Goal: Information Seeking & Learning: Check status

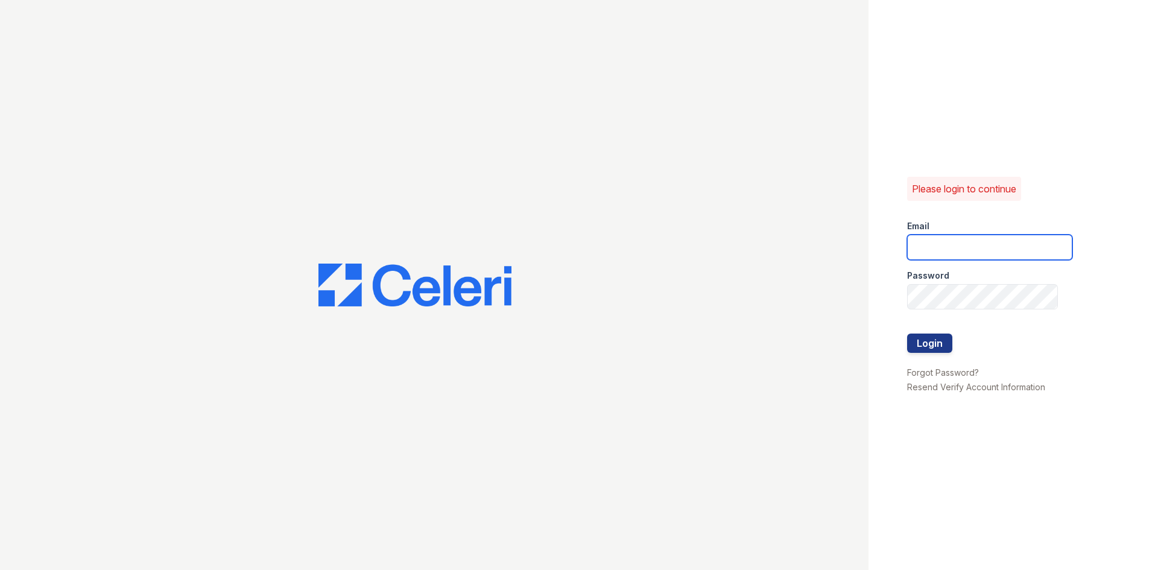
type input "[EMAIL_ADDRESS][DOMAIN_NAME]"
click at [922, 355] on div at bounding box center [989, 359] width 165 height 12
click at [921, 348] on button "Login" at bounding box center [929, 342] width 45 height 19
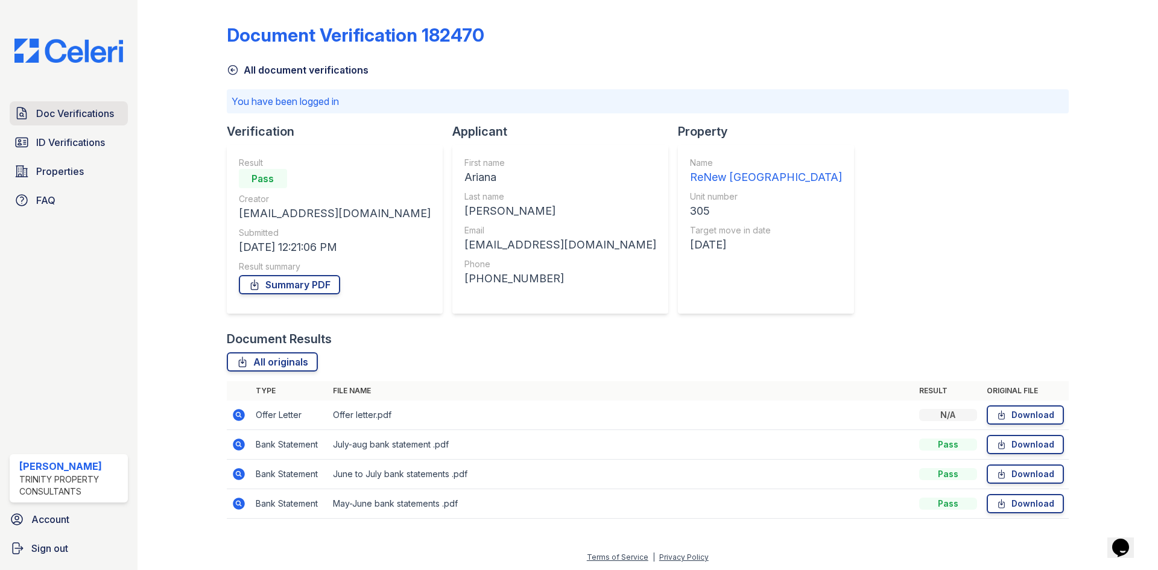
click at [43, 111] on span "Doc Verifications" at bounding box center [75, 113] width 78 height 14
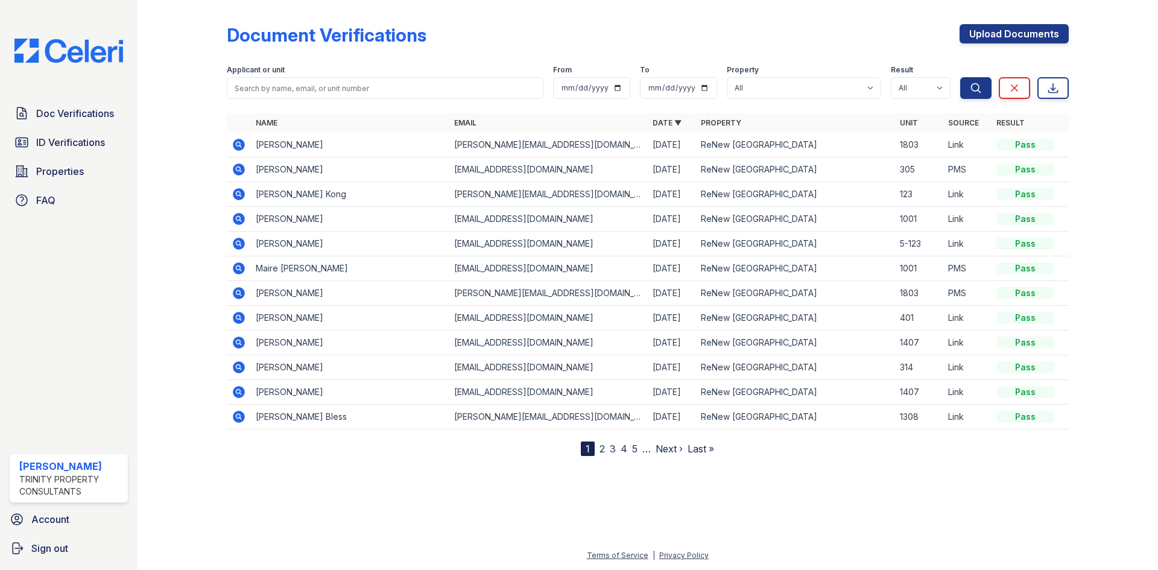
click at [234, 220] on icon at bounding box center [239, 219] width 12 height 12
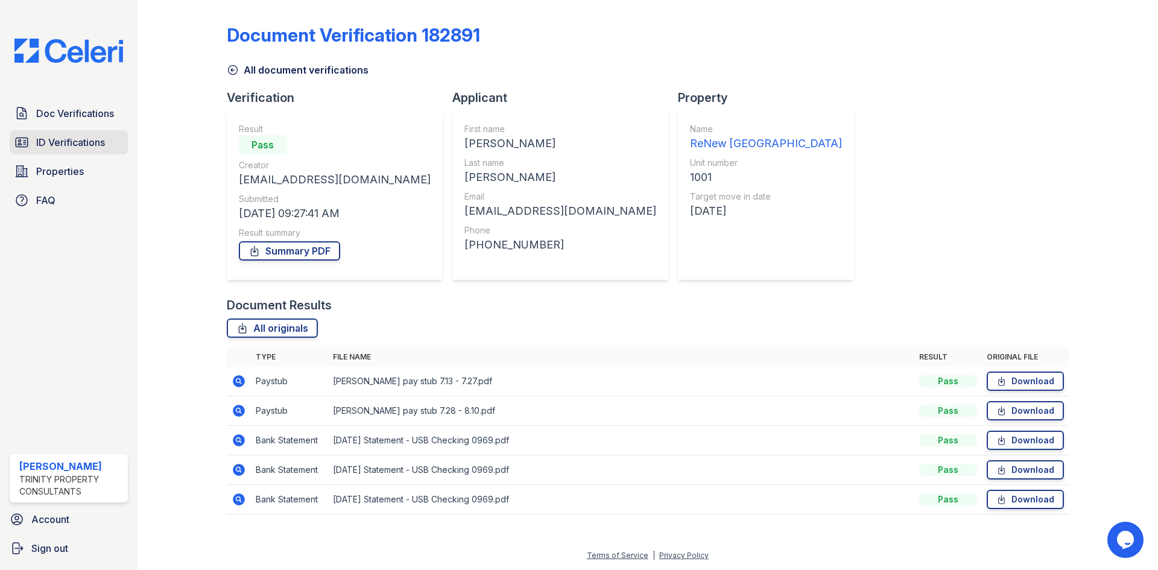
click at [96, 144] on span "ID Verifications" at bounding box center [70, 142] width 69 height 14
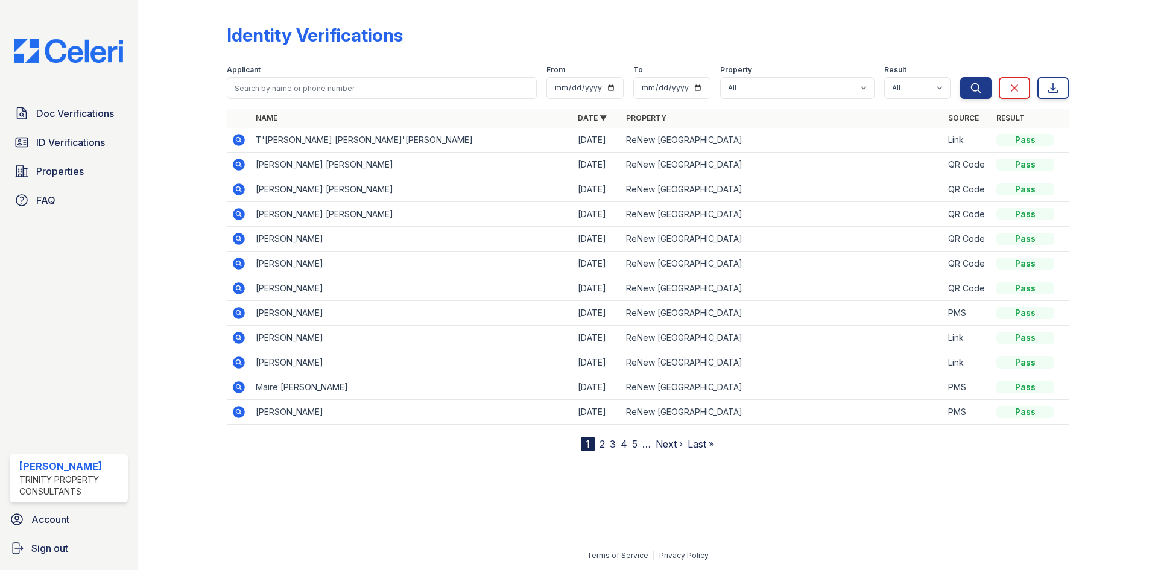
click at [241, 140] on icon at bounding box center [239, 140] width 12 height 12
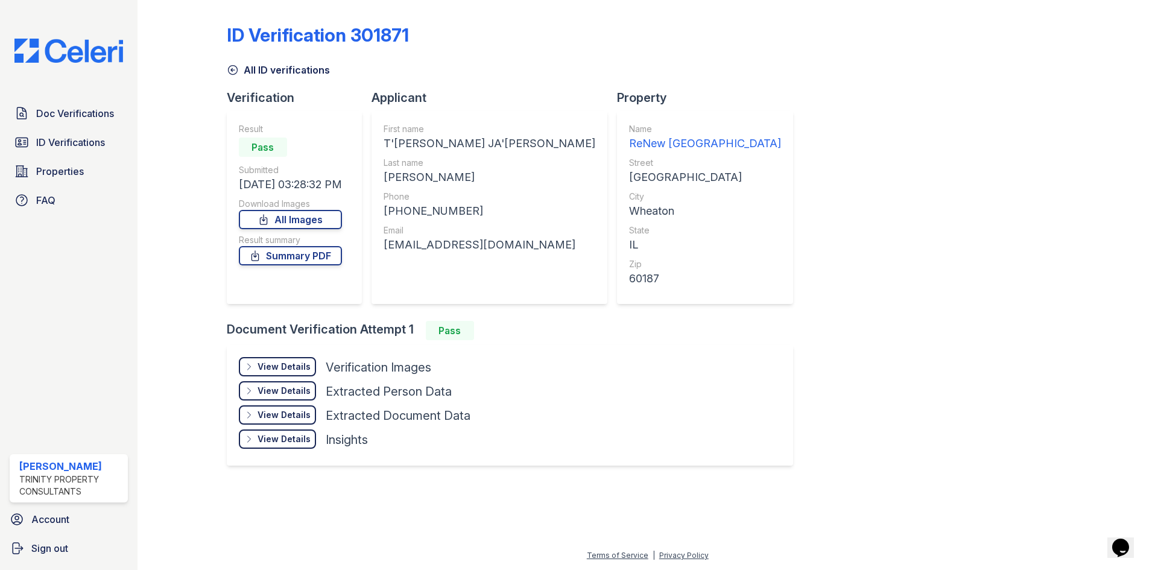
click at [301, 363] on div "View Details" at bounding box center [283, 367] width 53 height 12
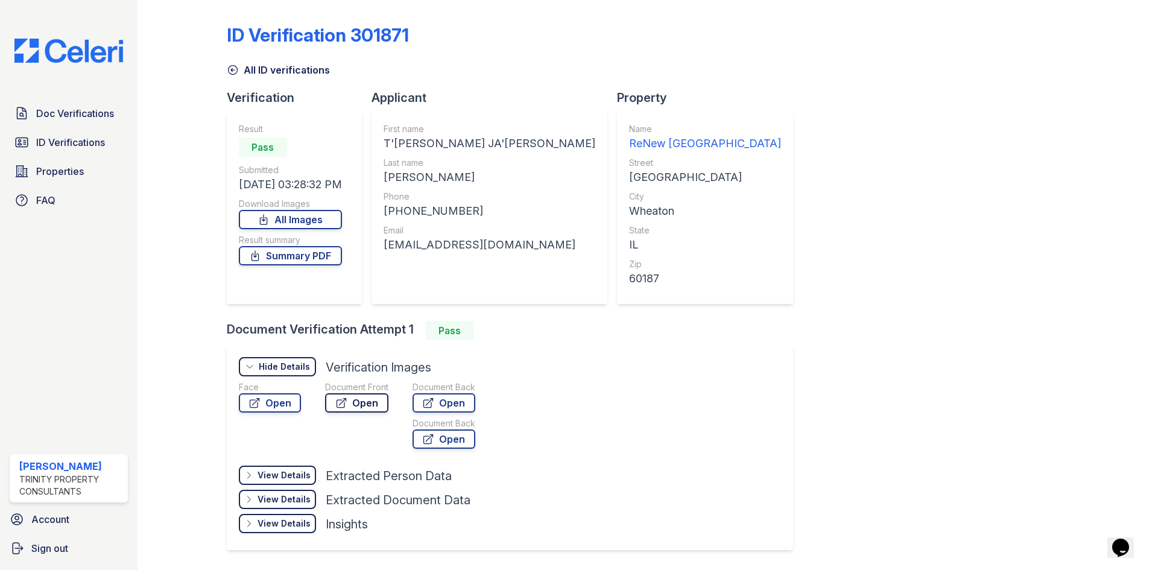
click at [350, 395] on link "Open" at bounding box center [356, 402] width 63 height 19
click at [115, 137] on link "ID Verifications" at bounding box center [69, 142] width 118 height 24
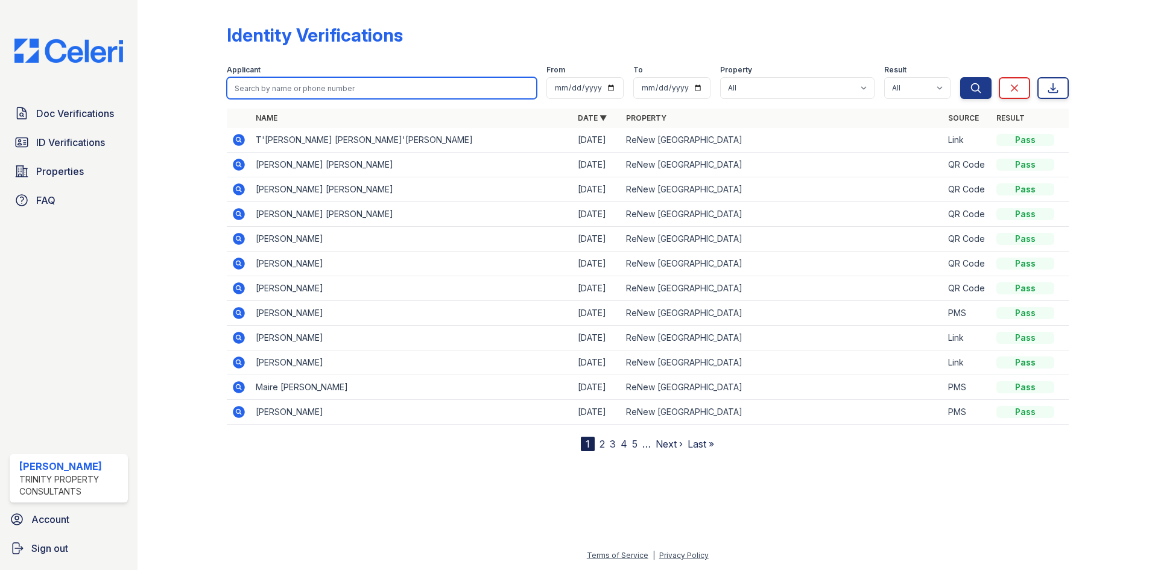
click at [285, 86] on input "search" at bounding box center [382, 88] width 310 height 22
type input "graysen"
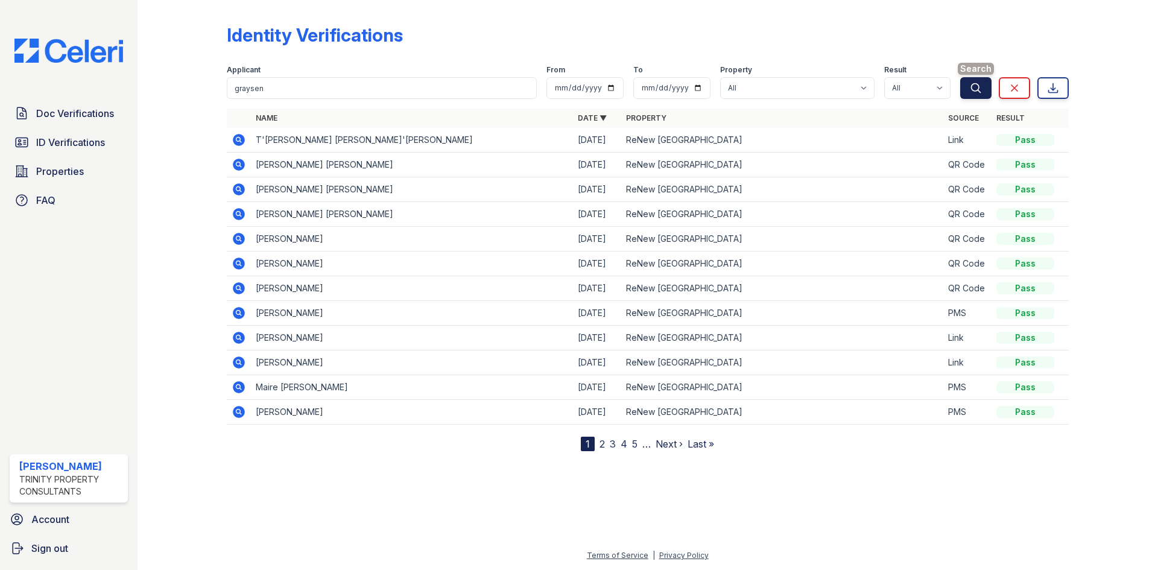
click at [979, 87] on icon "submit" at bounding box center [976, 88] width 12 height 12
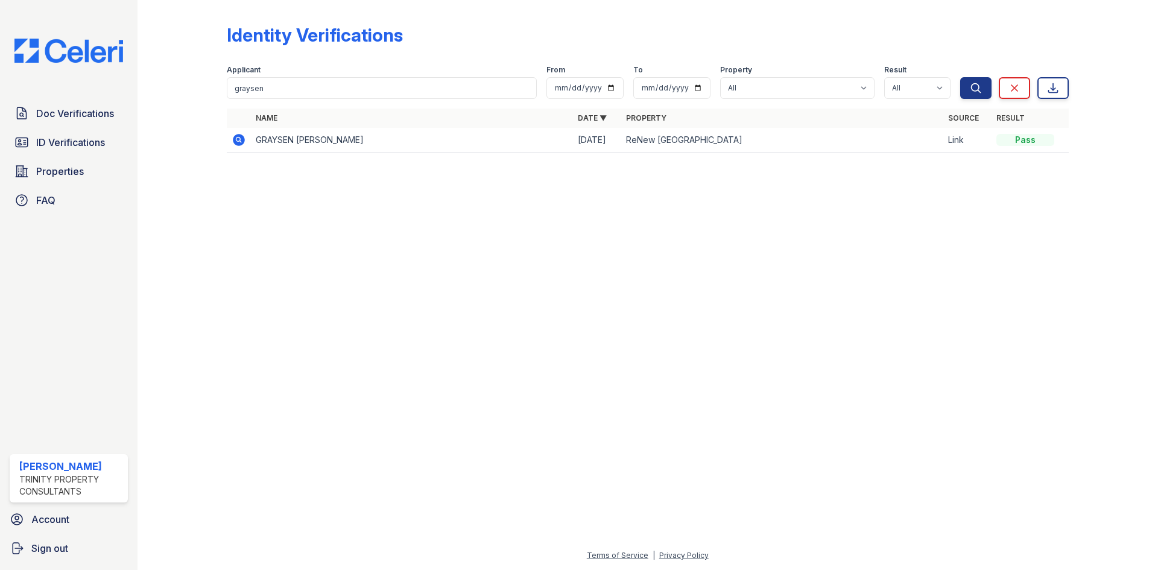
click at [235, 145] on icon at bounding box center [239, 140] width 14 height 14
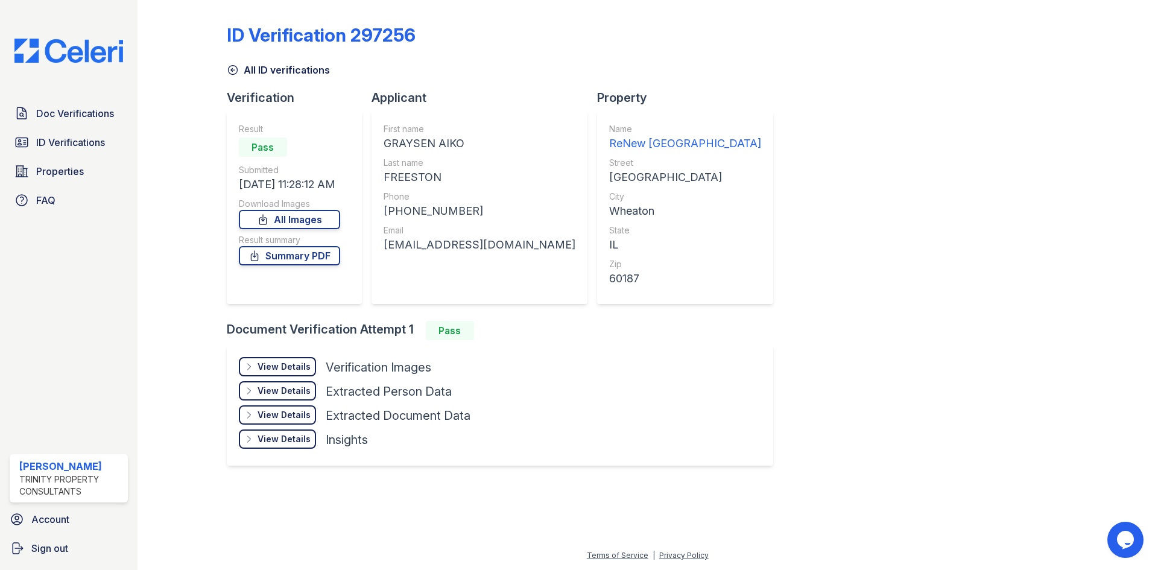
click at [272, 374] on div "View Details Details" at bounding box center [277, 366] width 77 height 19
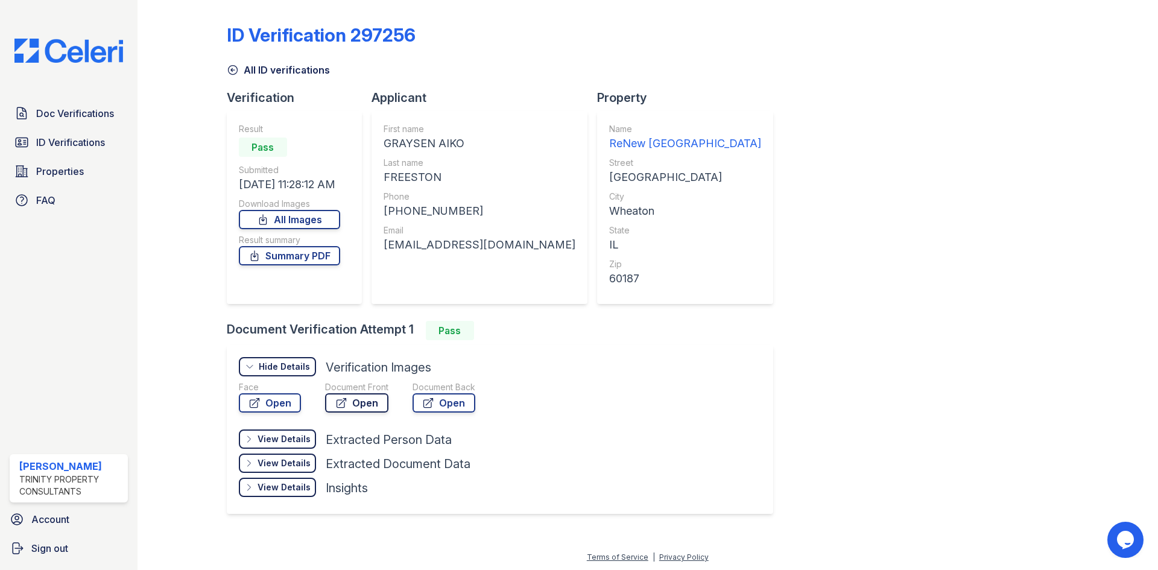
click at [365, 405] on link "Open" at bounding box center [356, 402] width 63 height 19
click at [236, 71] on icon at bounding box center [233, 70] width 12 height 12
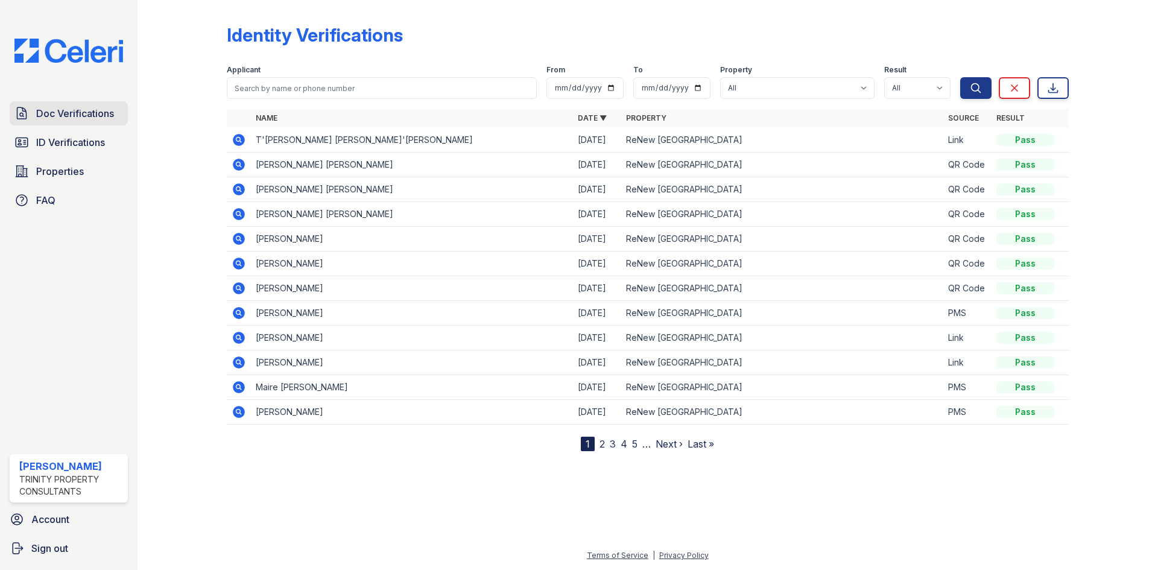
click at [93, 119] on span "Doc Verifications" at bounding box center [75, 113] width 78 height 14
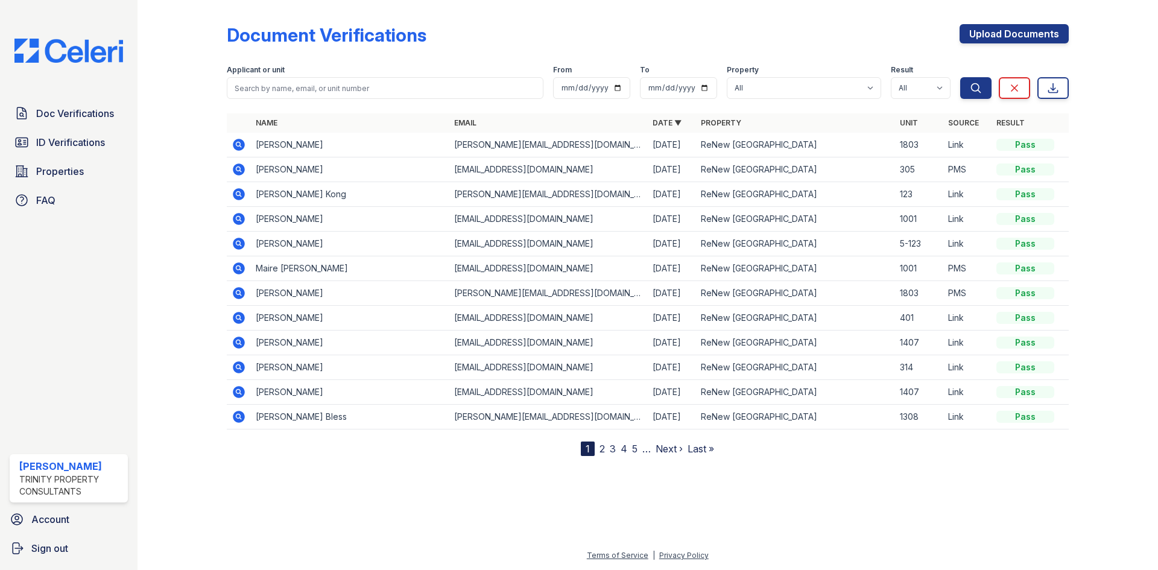
click at [241, 144] on icon at bounding box center [239, 145] width 12 height 12
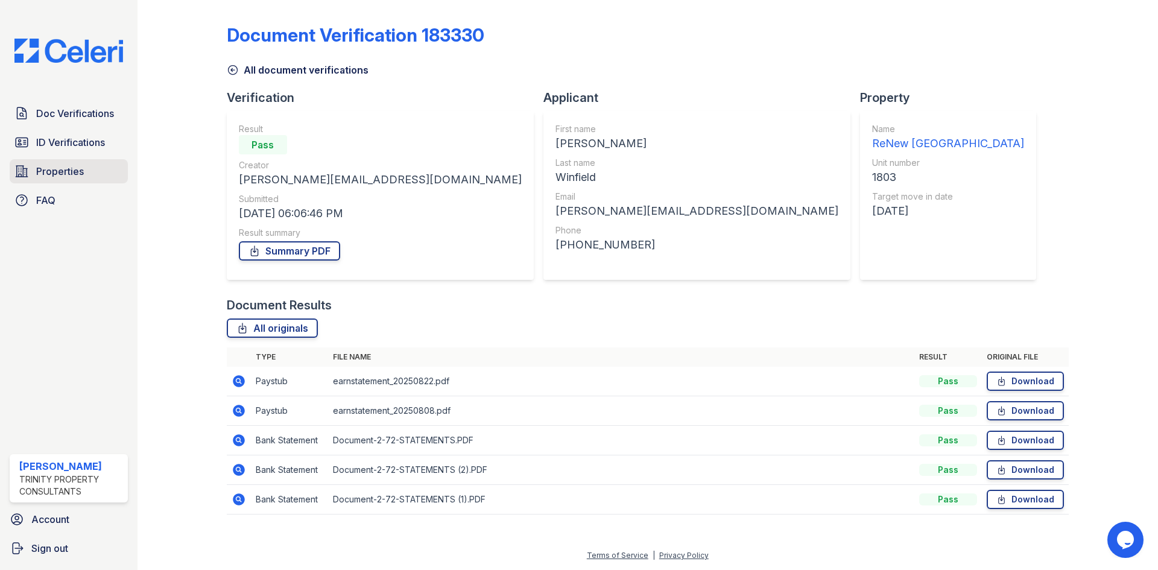
click at [83, 164] on span "Properties" at bounding box center [60, 171] width 48 height 14
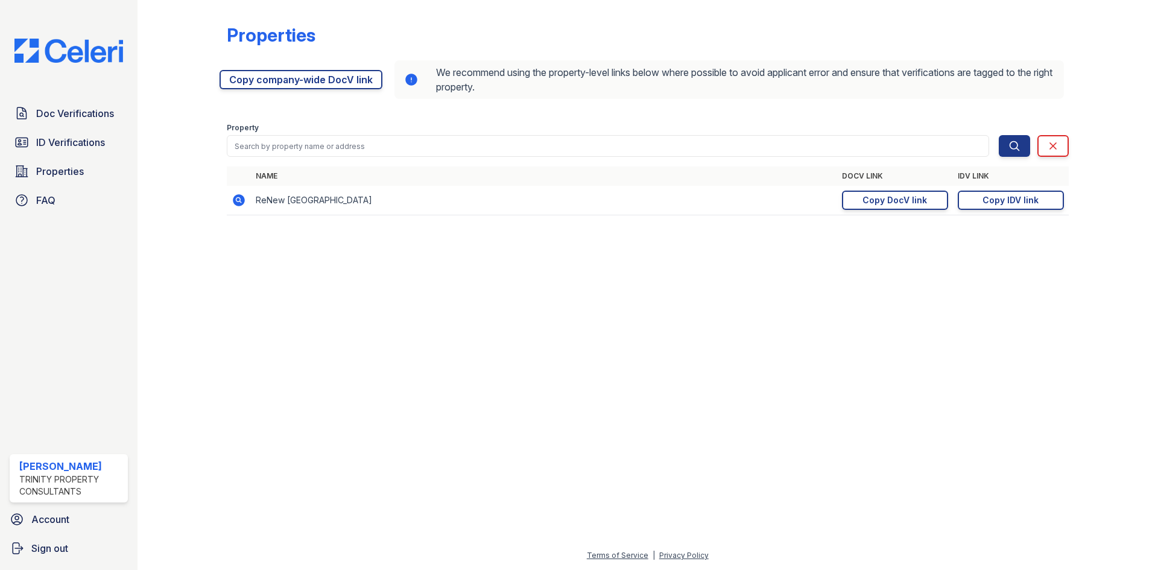
click at [77, 141] on span "ID Verifications" at bounding box center [70, 142] width 69 height 14
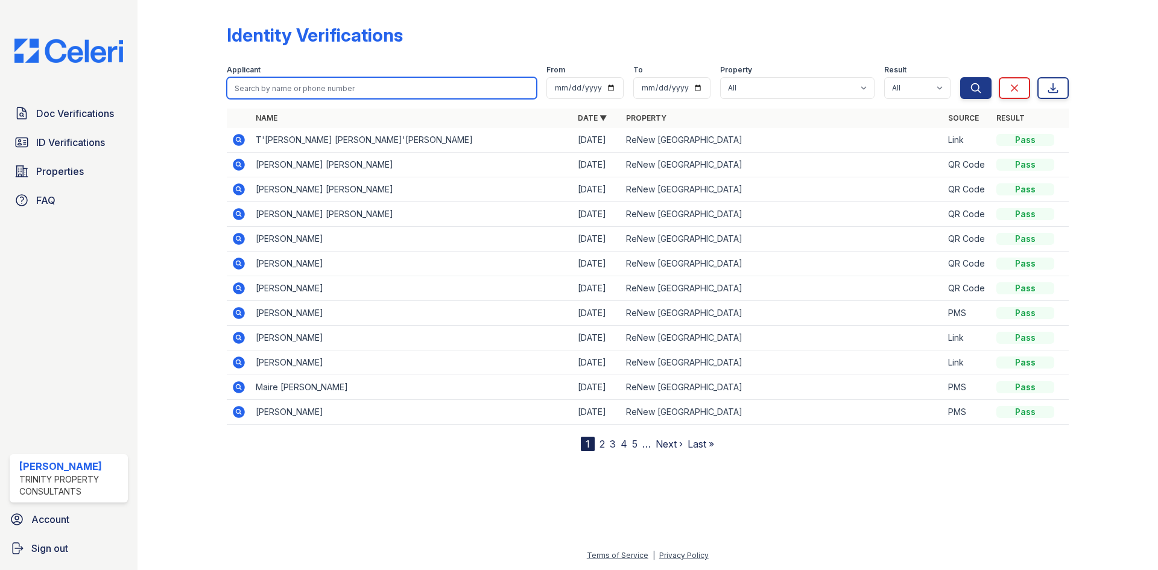
click at [289, 95] on input "search" at bounding box center [382, 88] width 310 height 22
type input "caroline capps"
click at [960, 77] on button "Search" at bounding box center [975, 88] width 31 height 22
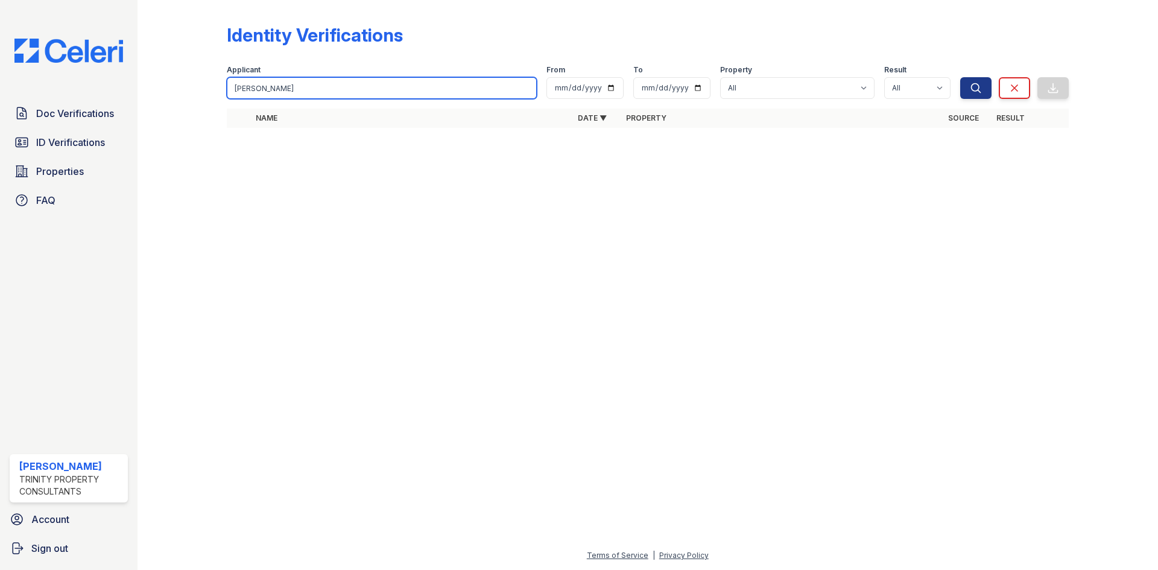
click at [309, 84] on input "caroline capps" at bounding box center [382, 88] width 310 height 22
click at [960, 77] on button "Search" at bounding box center [975, 88] width 31 height 22
drag, startPoint x: 309, startPoint y: 85, endPoint x: 318, endPoint y: 84, distance: 9.7
click at [318, 85] on input "caroline capps" at bounding box center [382, 88] width 310 height 22
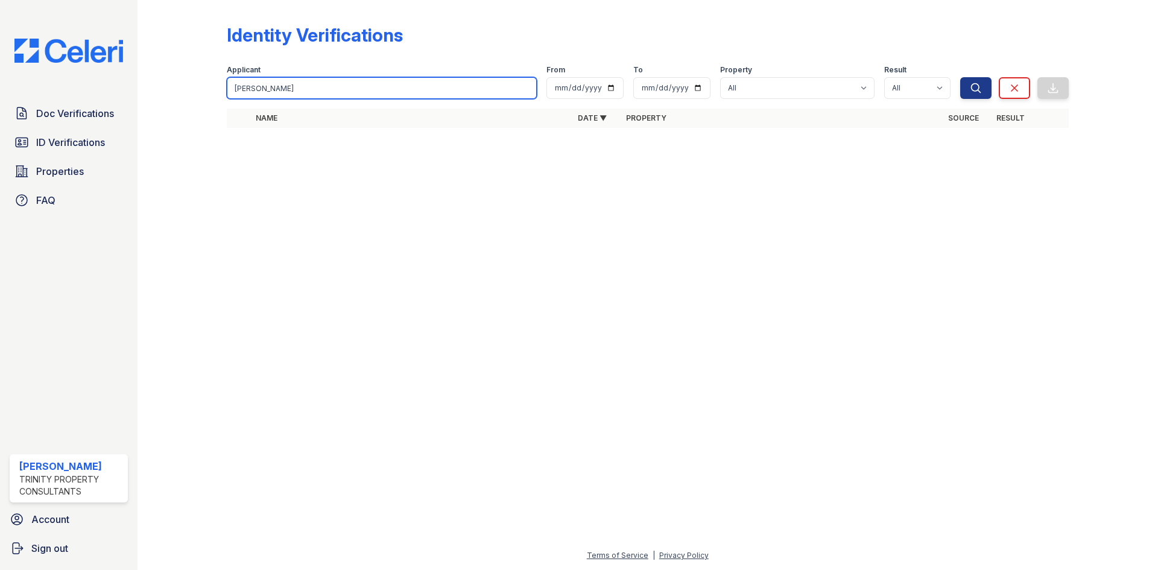
type input "caroline"
click at [960, 77] on button "Search" at bounding box center [975, 88] width 31 height 22
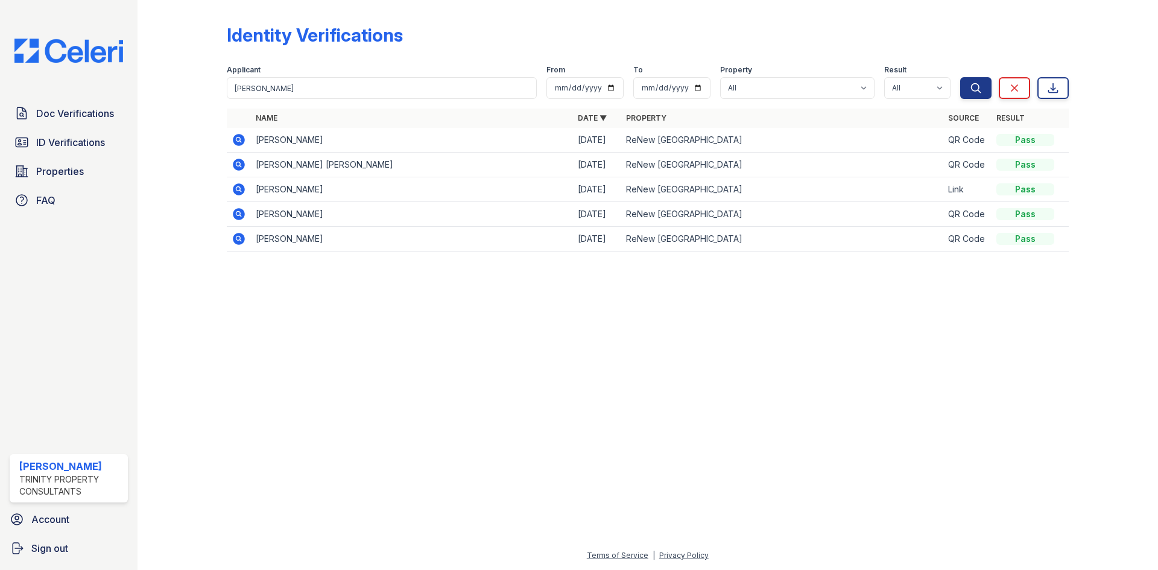
click at [238, 140] on icon at bounding box center [237, 138] width 3 height 3
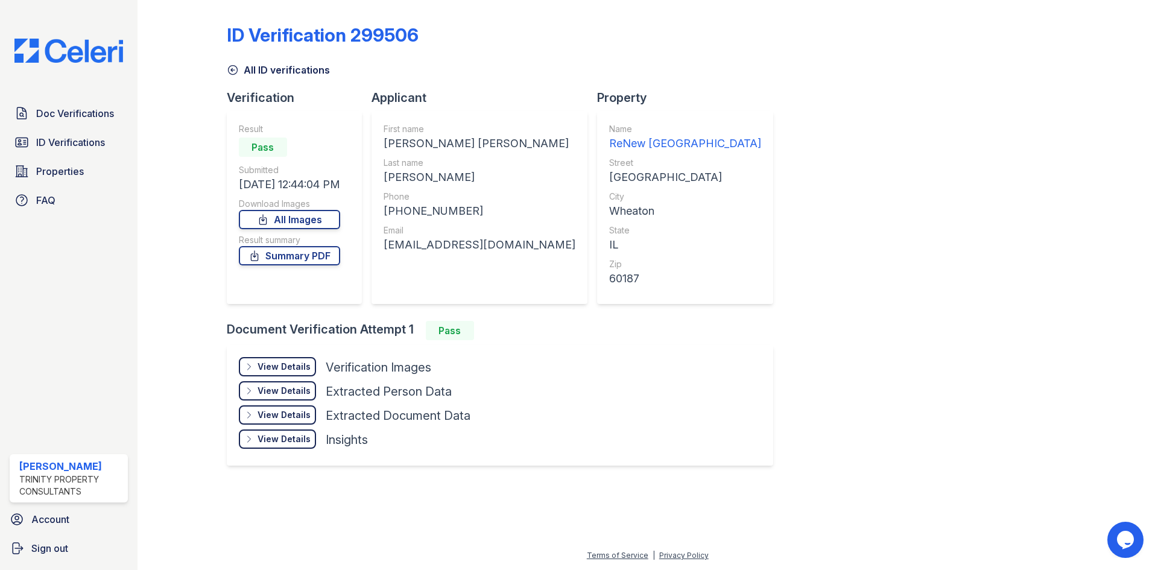
click at [313, 393] on div "View Details Details" at bounding box center [277, 390] width 77 height 19
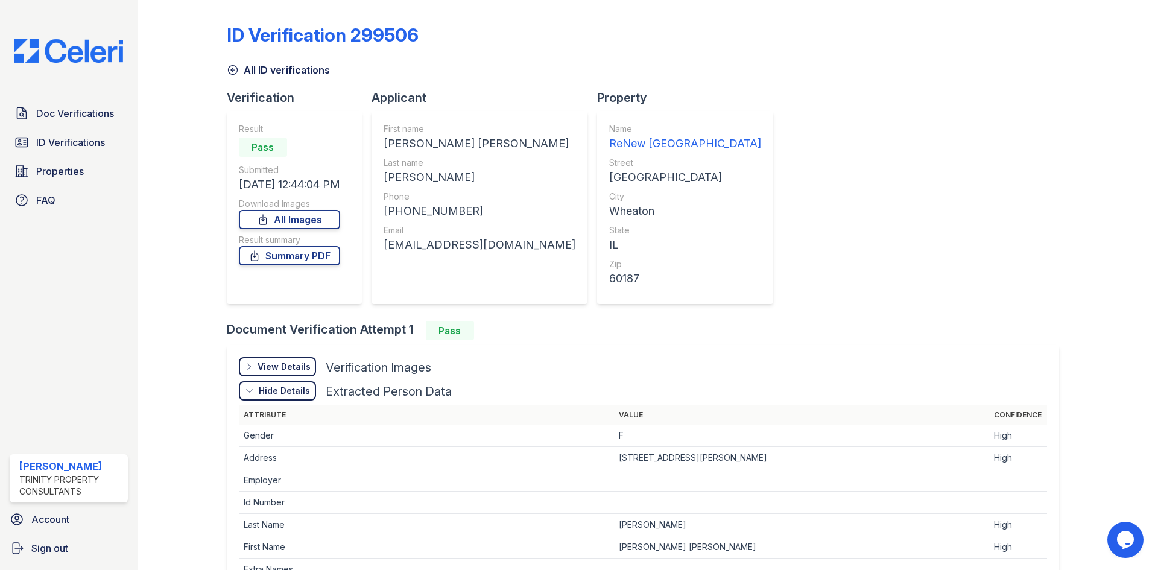
click at [303, 364] on div "View Details" at bounding box center [283, 367] width 53 height 12
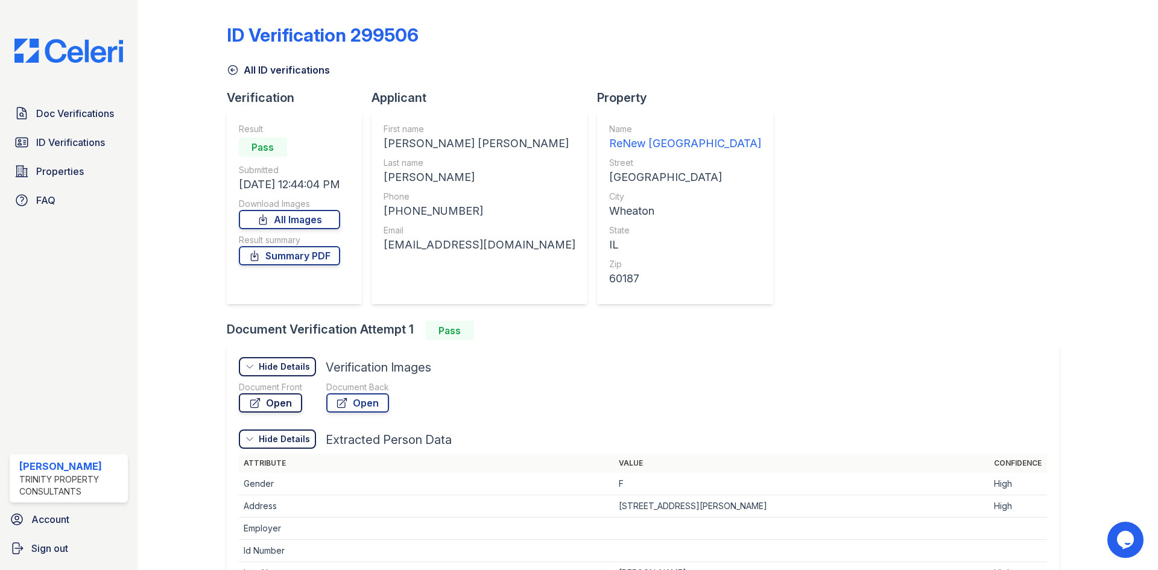
click at [270, 397] on link "Open" at bounding box center [270, 402] width 63 height 19
click at [287, 404] on link "Open" at bounding box center [270, 402] width 63 height 19
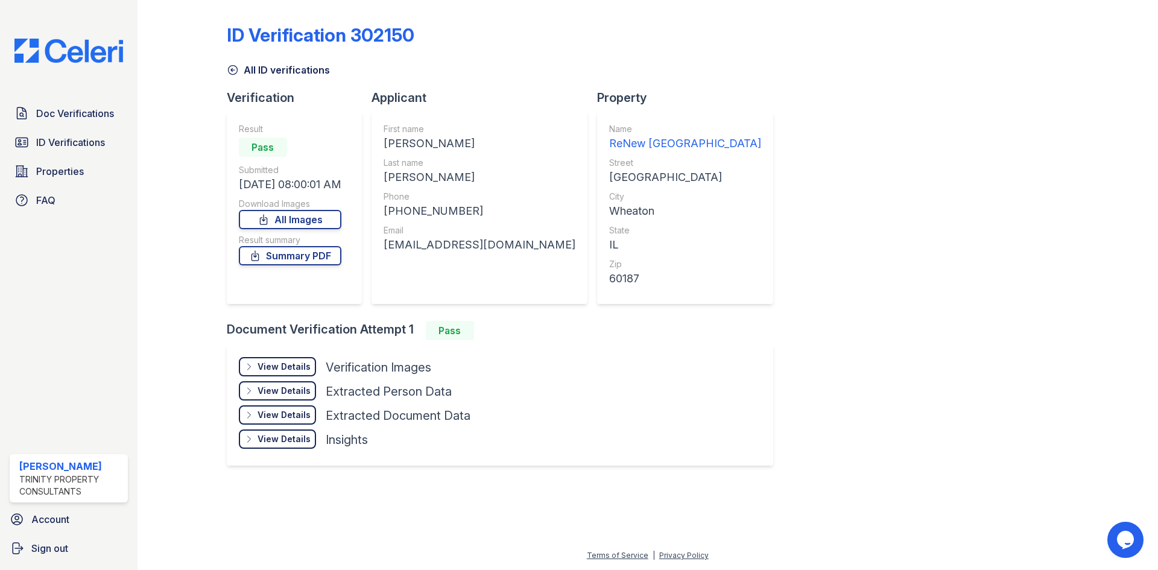
click at [290, 364] on div "View Details" at bounding box center [283, 367] width 53 height 12
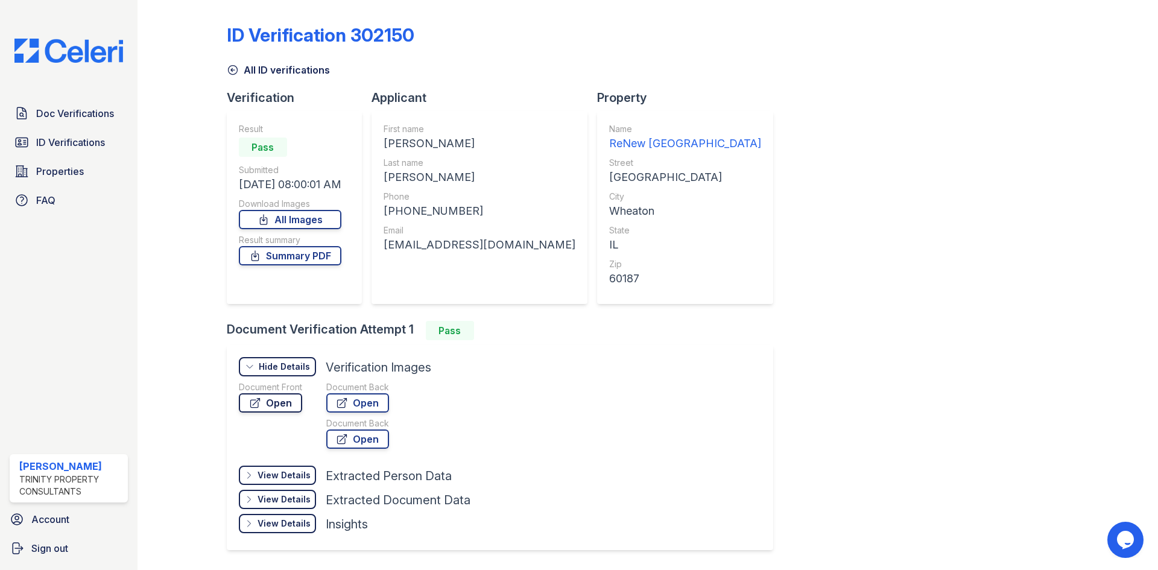
drag, startPoint x: 297, startPoint y: 380, endPoint x: 285, endPoint y: 394, distance: 17.5
click at [296, 381] on div "View Details Details Hide Details Details Verification Images Document Front Op…" at bounding box center [355, 411] width 232 height 109
click at [283, 397] on link "Open" at bounding box center [270, 402] width 63 height 19
click at [71, 126] on div "Doc Verifications ID Verifications Properties FAQ" at bounding box center [69, 156] width 128 height 111
click at [65, 142] on span "ID Verifications" at bounding box center [70, 142] width 69 height 14
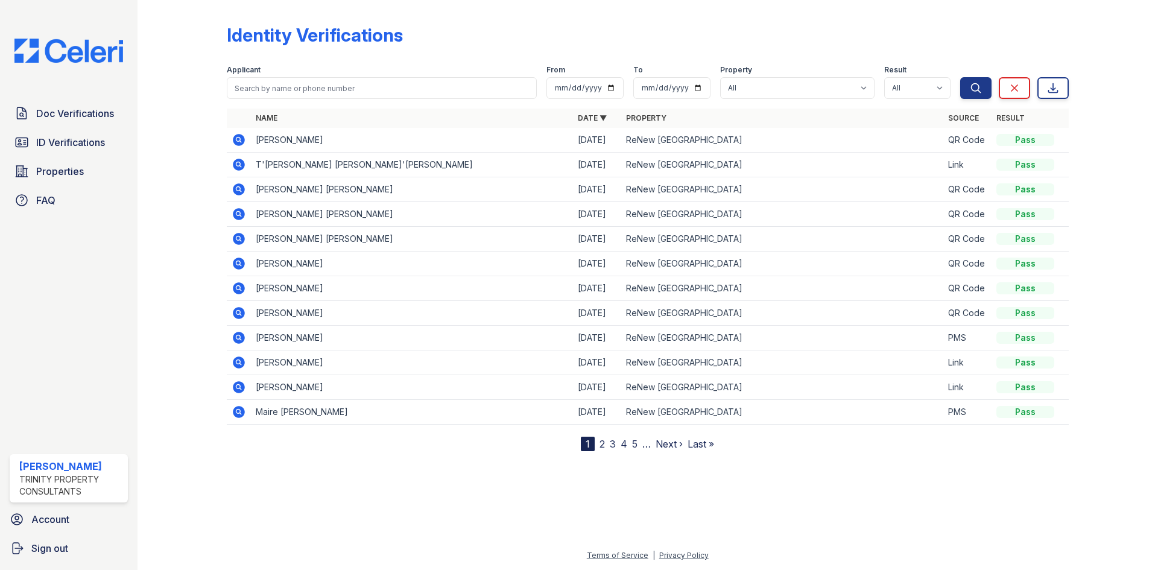
drag, startPoint x: 396, startPoint y: 76, endPoint x: 388, endPoint y: 86, distance: 12.9
click at [393, 80] on div "Applicant" at bounding box center [382, 82] width 310 height 34
click at [387, 90] on input "search" at bounding box center [382, 88] width 310 height 22
type input "sarah novak"
click at [960, 77] on button "Search" at bounding box center [975, 88] width 31 height 22
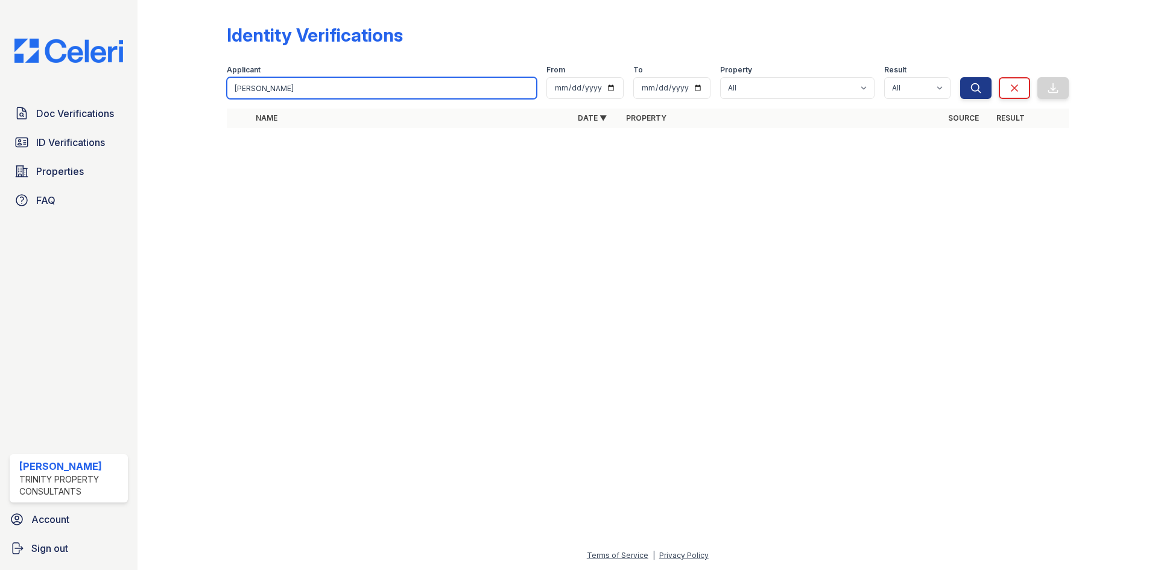
click at [413, 93] on input "sarah novak" at bounding box center [382, 88] width 310 height 22
click at [404, 89] on input "sarah novak" at bounding box center [382, 88] width 310 height 22
type input "sarah"
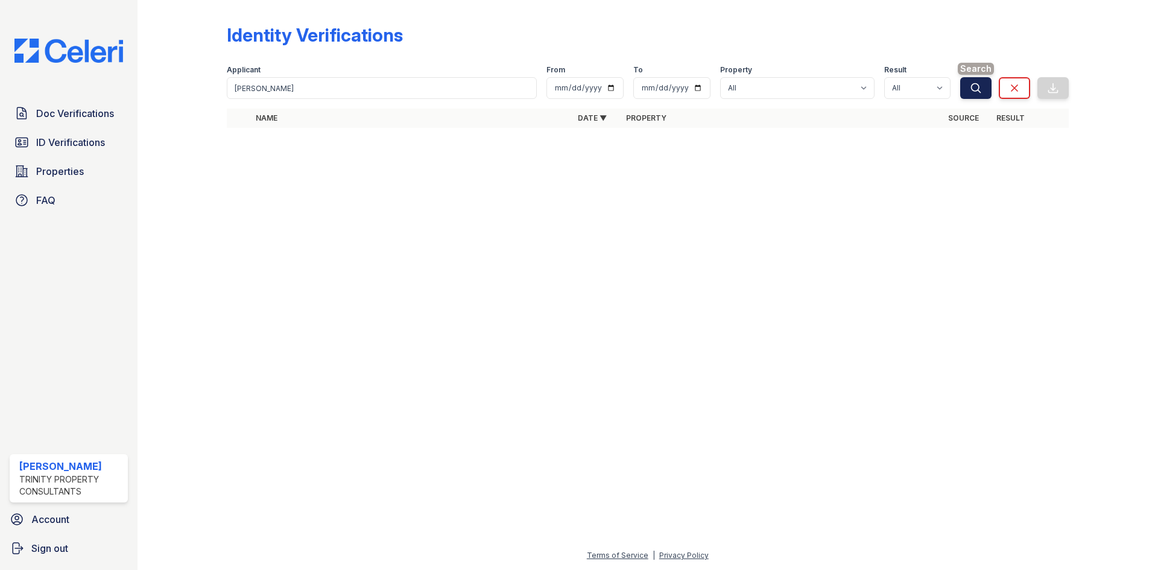
click at [975, 86] on icon "submit" at bounding box center [976, 88] width 12 height 12
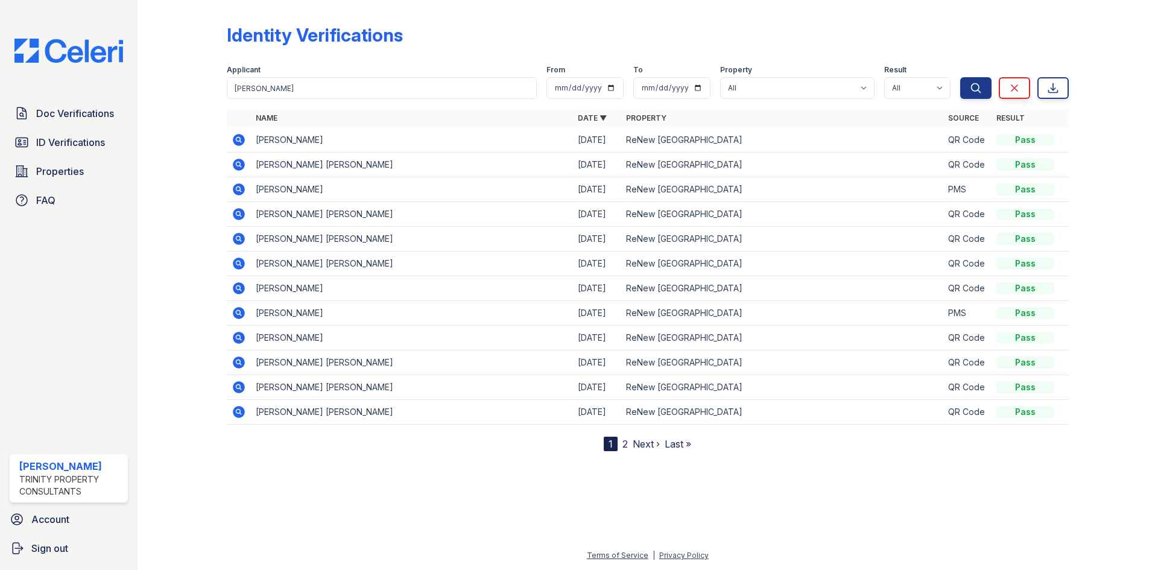
click at [237, 190] on icon at bounding box center [239, 189] width 14 height 14
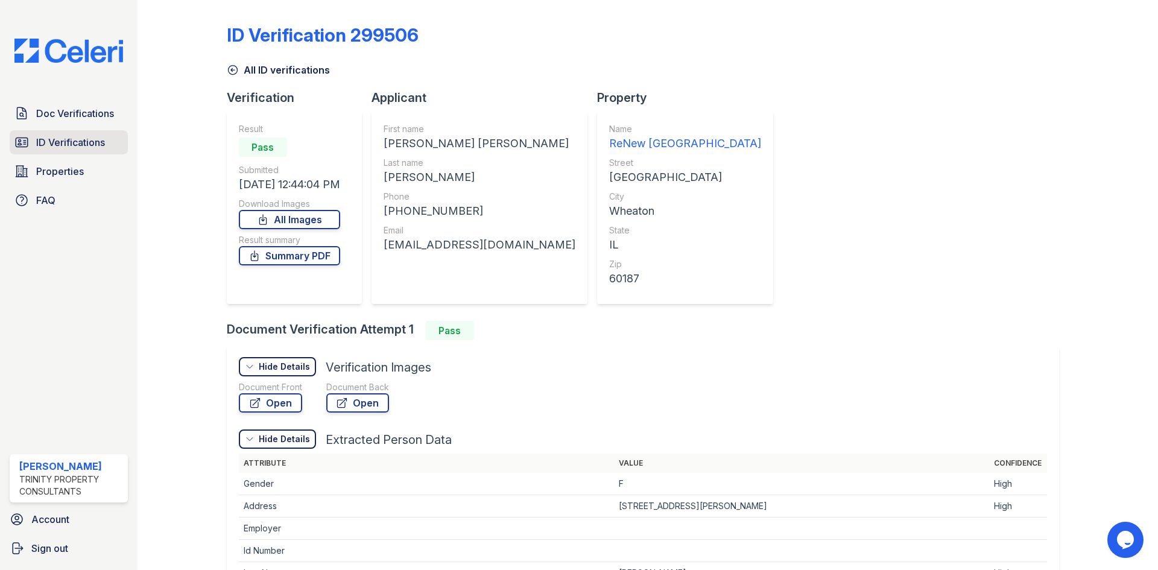
click at [105, 141] on span "ID Verifications" at bounding box center [70, 142] width 69 height 14
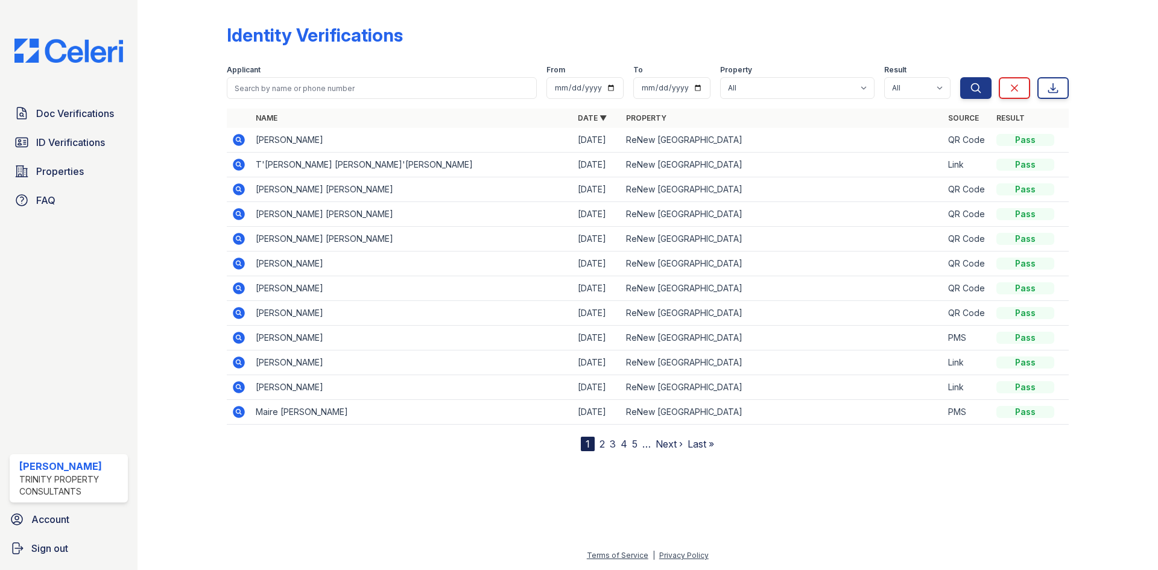
click at [601, 445] on link "2" at bounding box center [601, 444] width 5 height 12
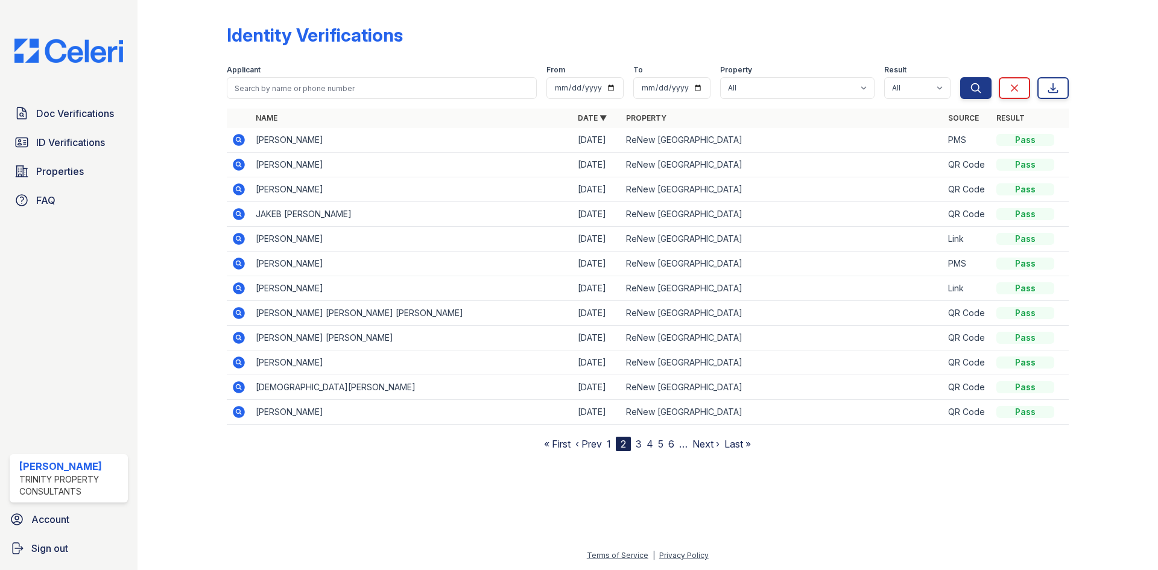
click at [637, 445] on link "3" at bounding box center [639, 444] width 6 height 12
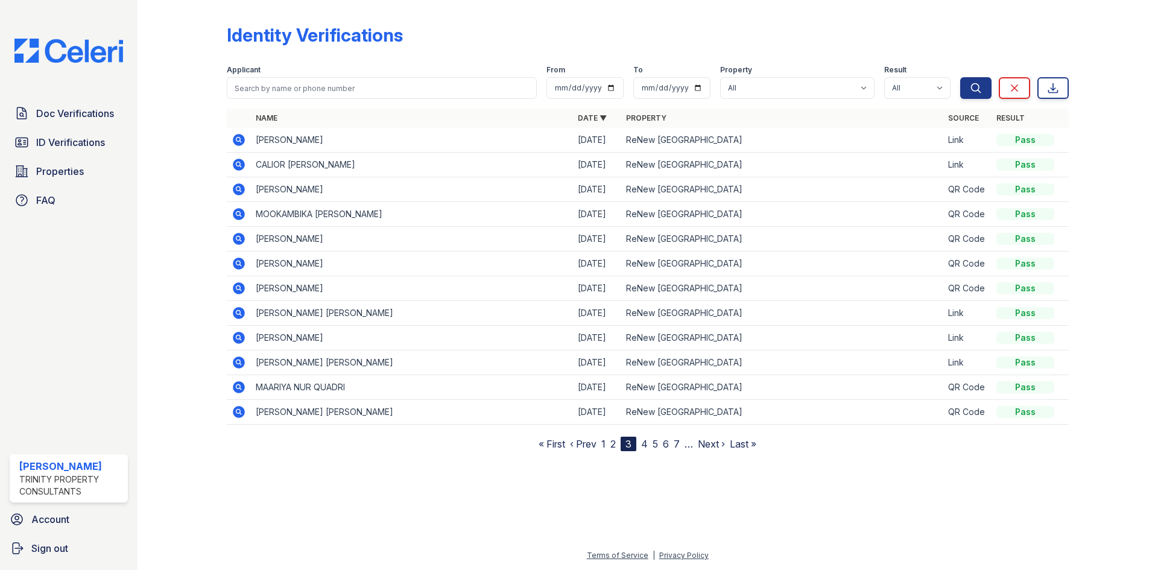
click at [645, 447] on link "4" at bounding box center [644, 444] width 7 height 12
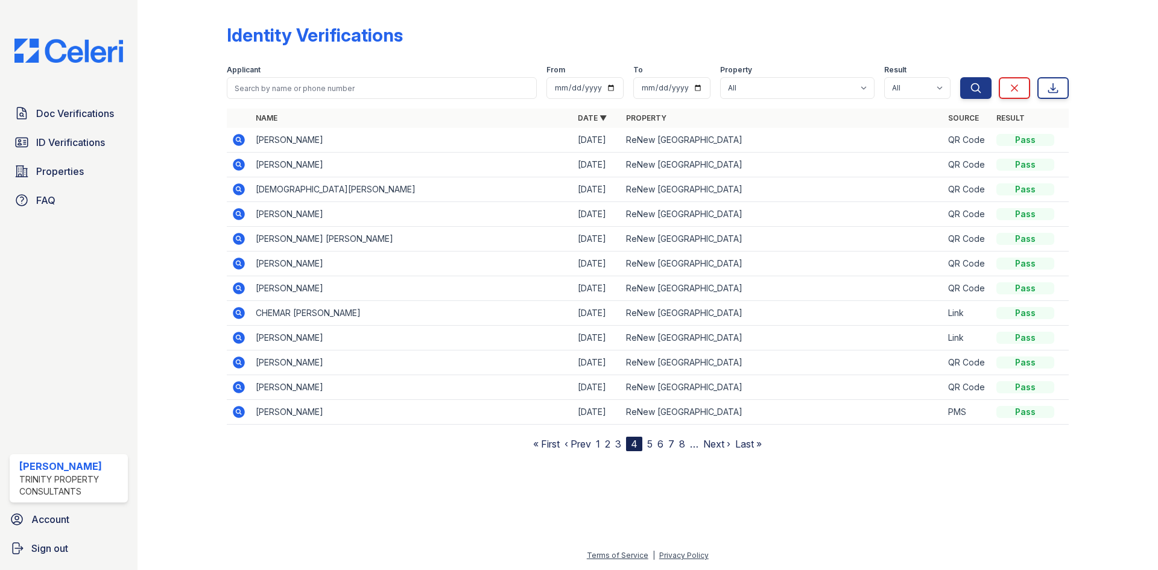
click at [649, 444] on link "5" at bounding box center [649, 444] width 5 height 12
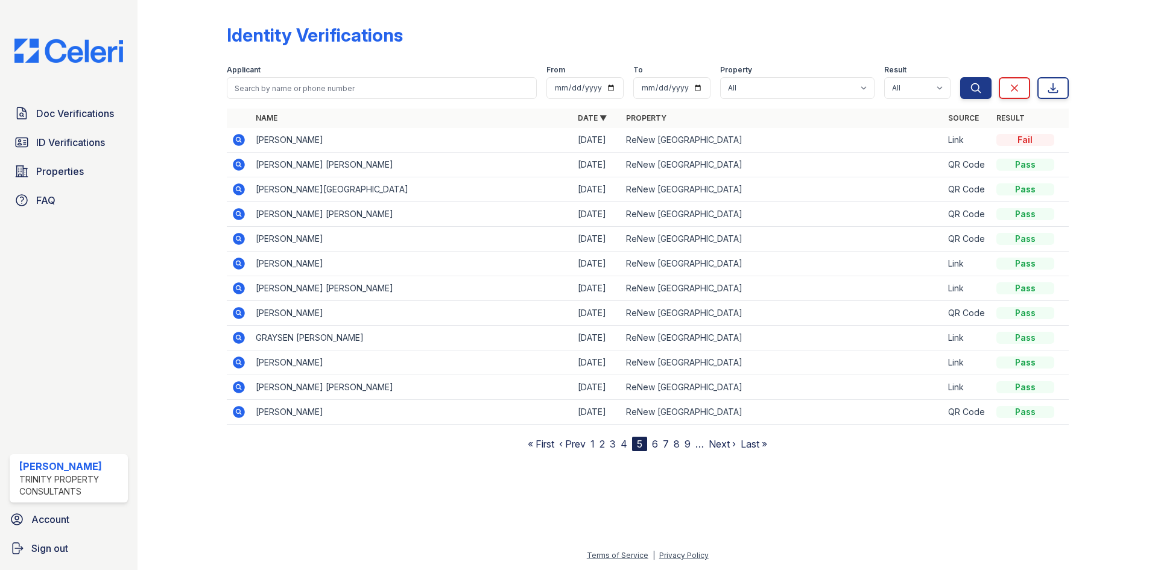
click at [658, 443] on link "6" at bounding box center [655, 444] width 6 height 12
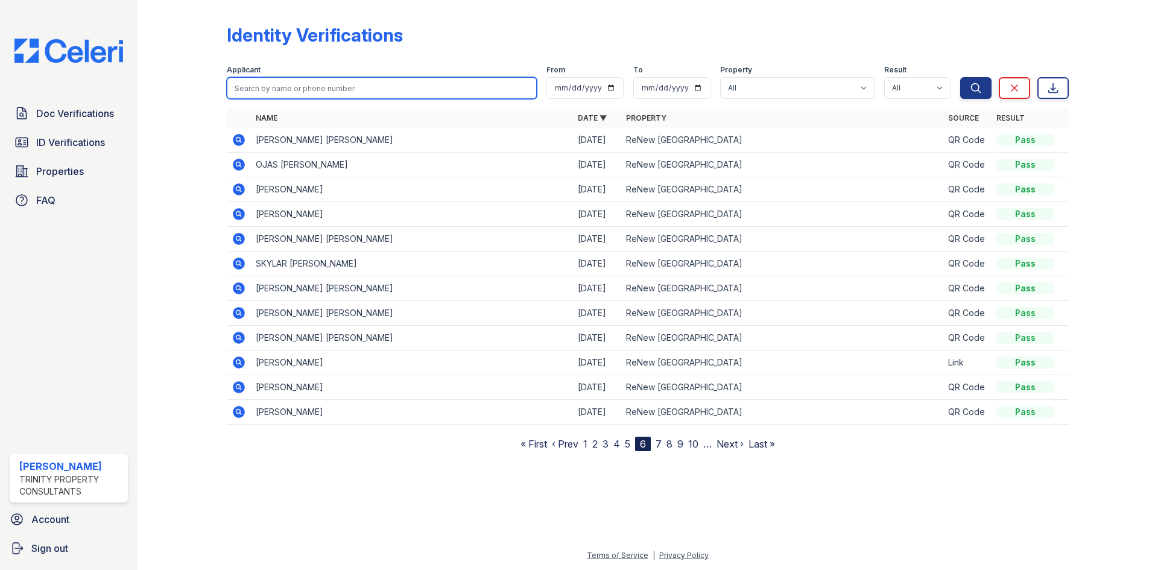
click at [422, 93] on input "search" at bounding box center [382, 88] width 310 height 22
type input "rebecca"
click at [960, 77] on button "Search" at bounding box center [975, 88] width 31 height 22
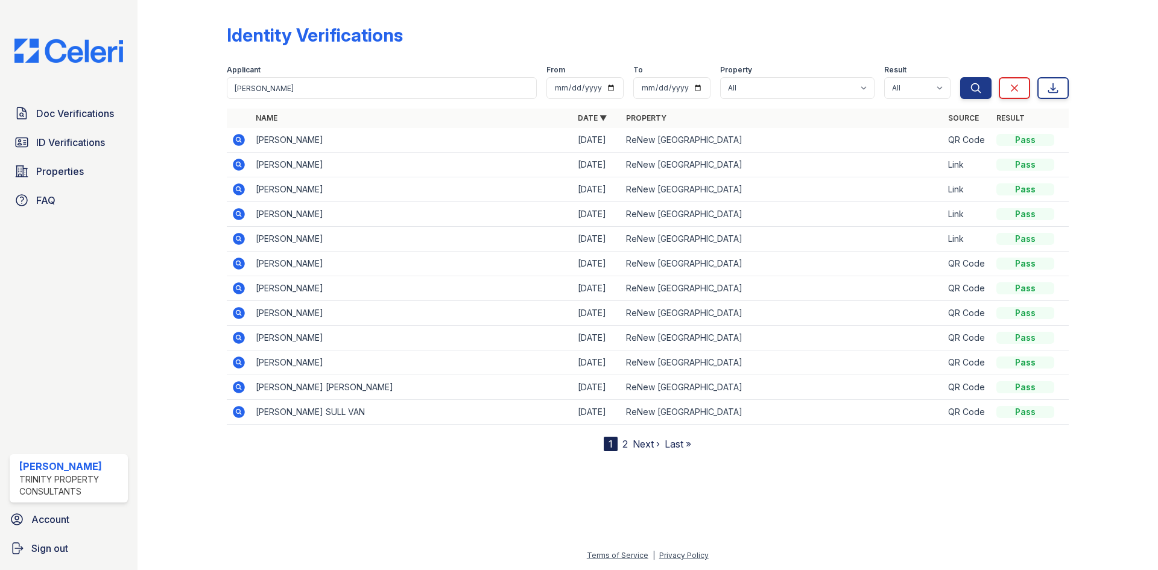
click at [239, 140] on icon at bounding box center [237, 138] width 3 height 3
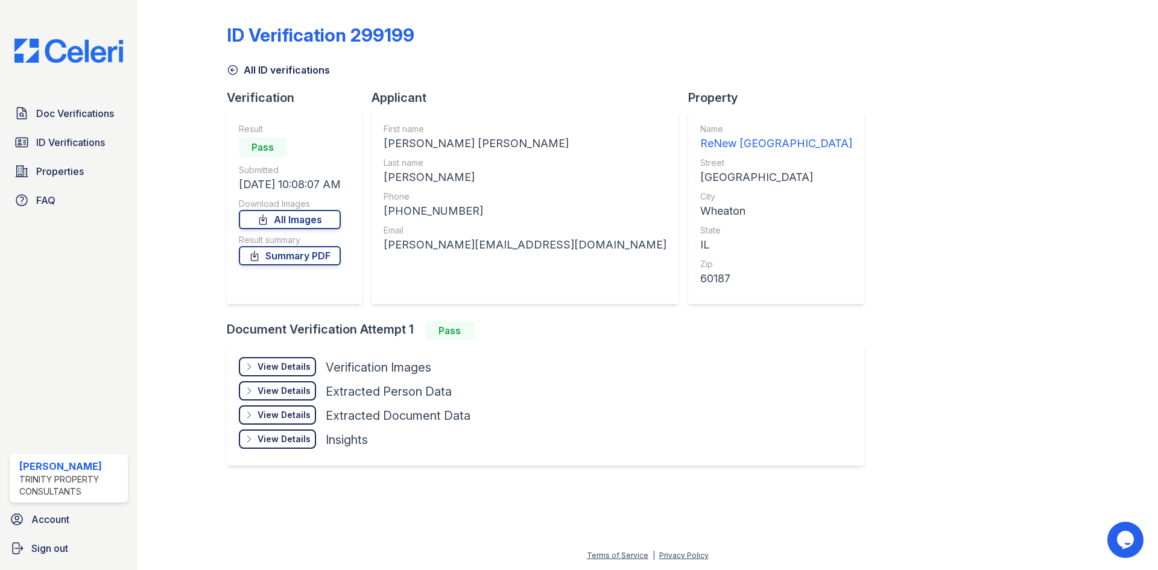
click at [288, 373] on div "View Details Details" at bounding box center [277, 366] width 77 height 19
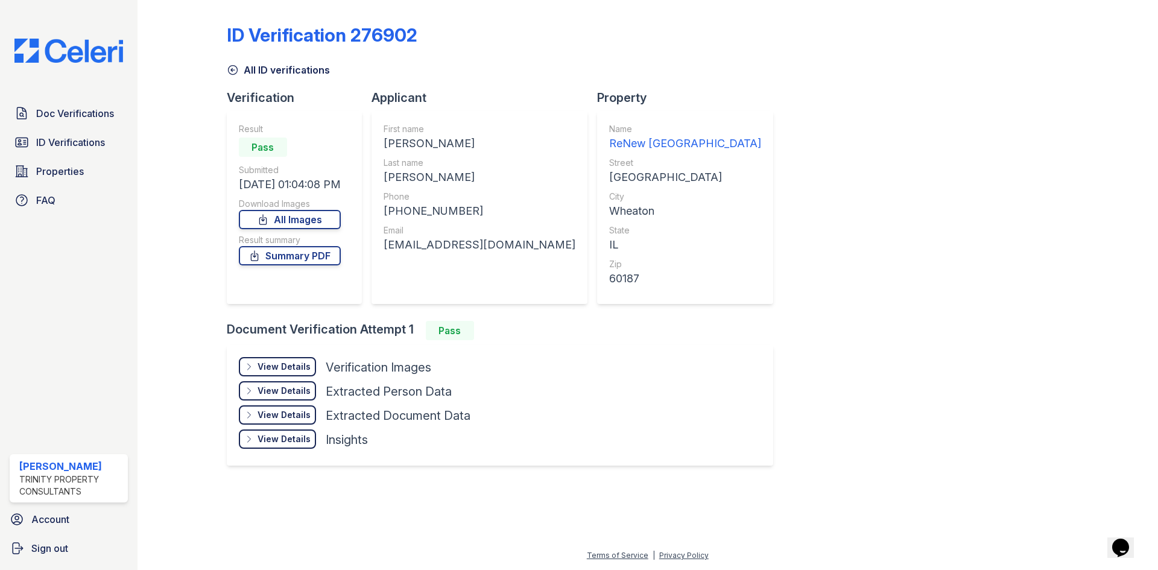
click at [304, 365] on div "View Details" at bounding box center [283, 367] width 53 height 12
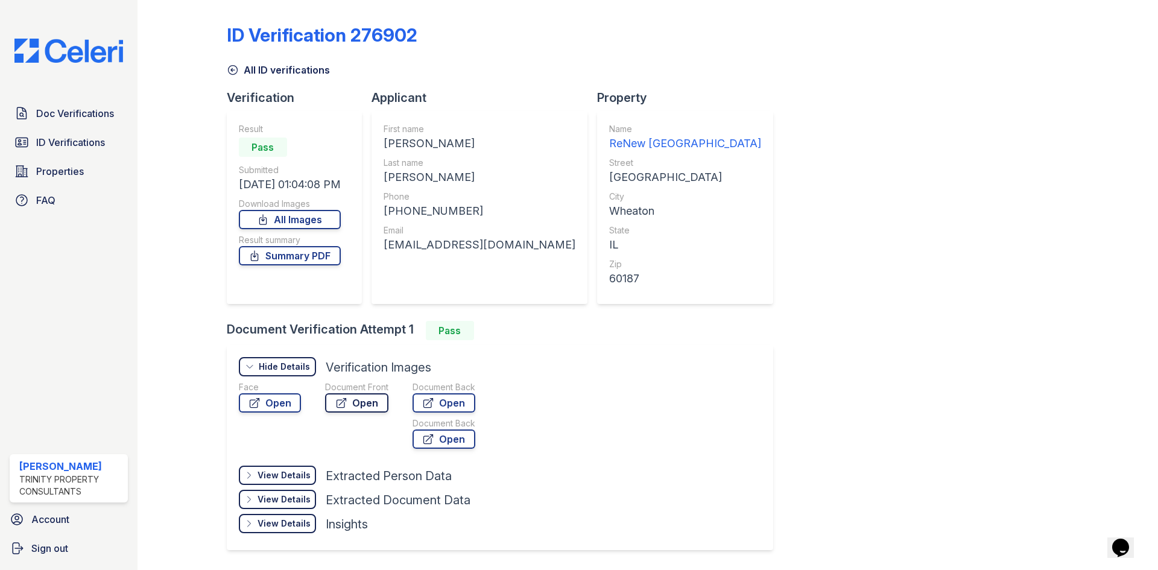
click at [340, 399] on icon at bounding box center [341, 403] width 12 height 12
click at [438, 398] on link "Open" at bounding box center [443, 402] width 63 height 19
